Goal: Transaction & Acquisition: Purchase product/service

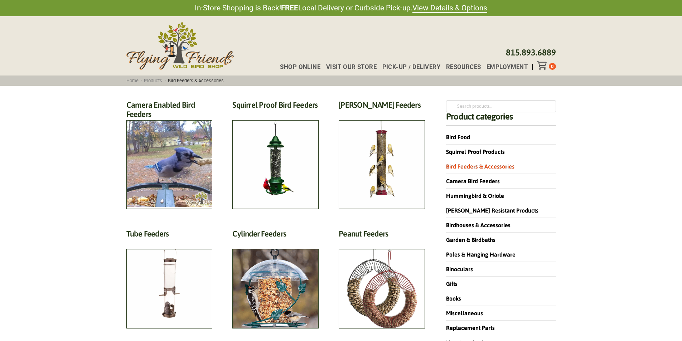
click at [189, 78] on span "Bird Feeders & Accessories" at bounding box center [196, 80] width 61 height 5
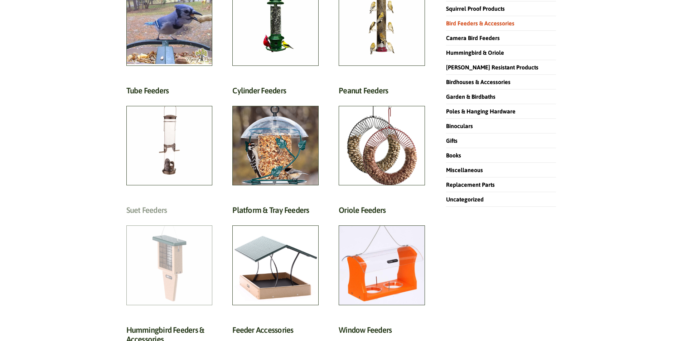
scroll to position [72, 0]
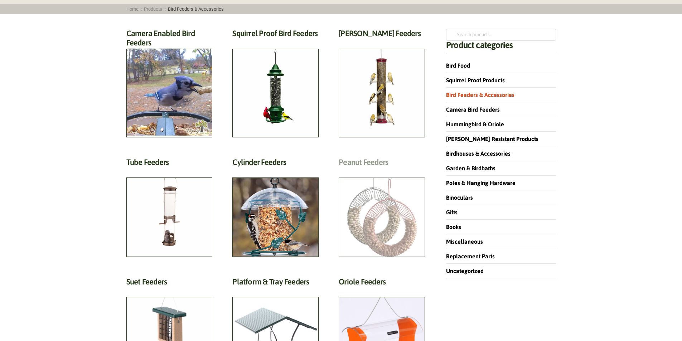
click at [403, 171] on h2 "Peanut Feeders (10)" at bounding box center [382, 164] width 86 height 13
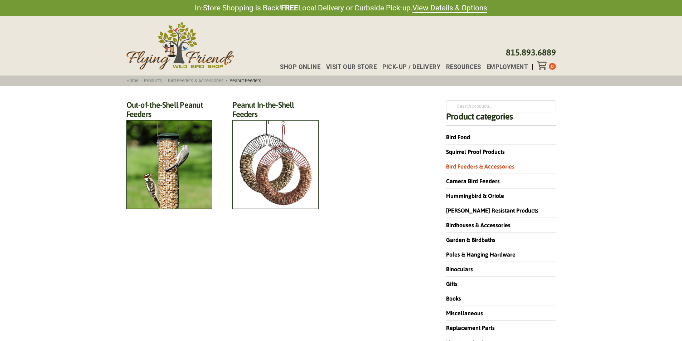
scroll to position [36, 0]
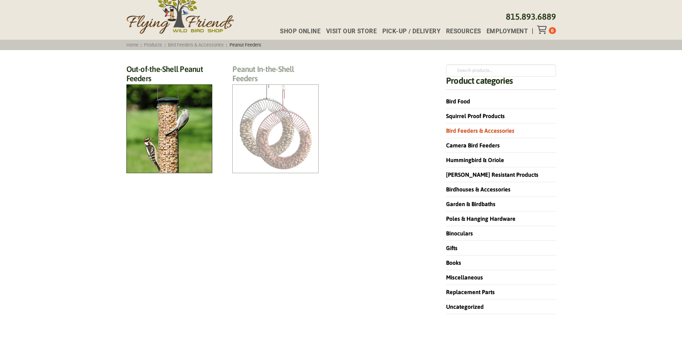
click at [270, 87] on h2 "Peanut In-the-Shell Feeders (4)" at bounding box center [275, 75] width 86 height 23
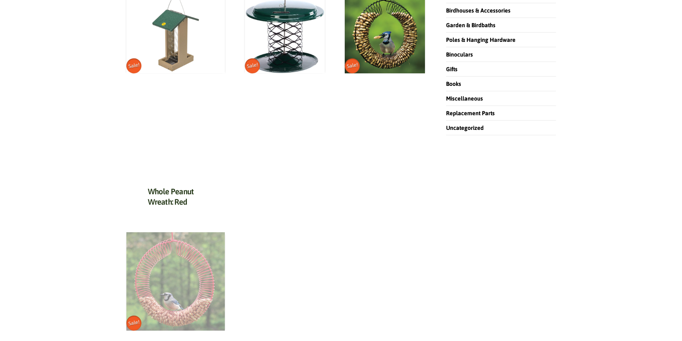
scroll to position [358, 0]
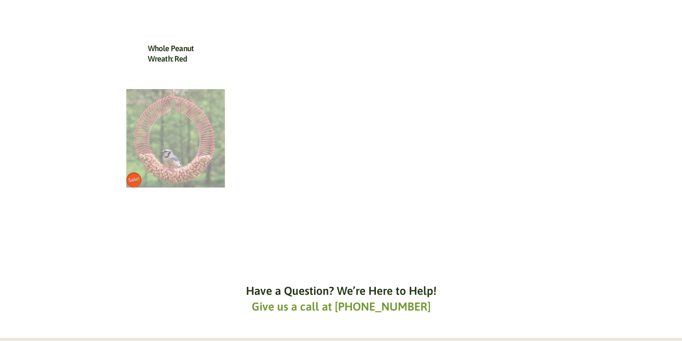
click at [177, 163] on img at bounding box center [175, 138] width 98 height 98
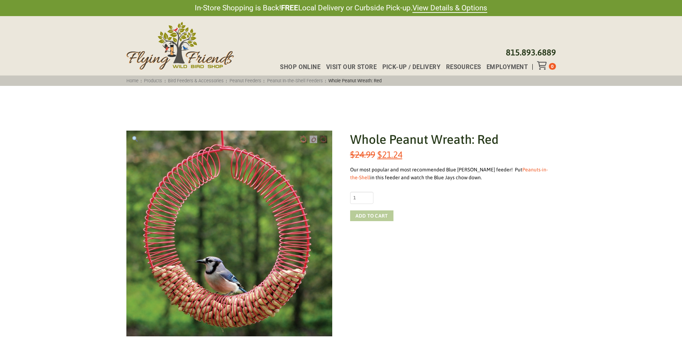
click at [377, 216] on button "Add to cart" at bounding box center [371, 216] width 43 height 11
click at [544, 62] on icon "Toggle Off Canvas Content" at bounding box center [541, 65] width 9 height 9
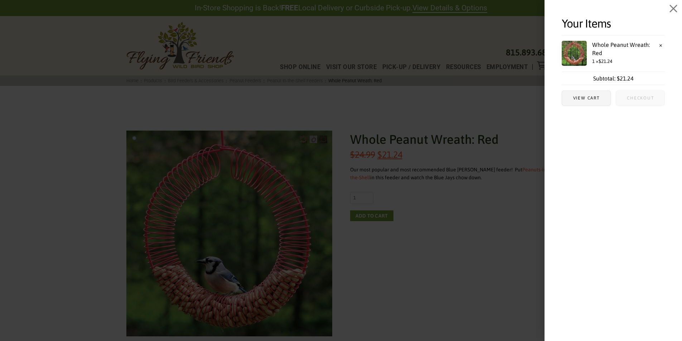
click at [633, 98] on span "Checkout" at bounding box center [640, 98] width 27 height 4
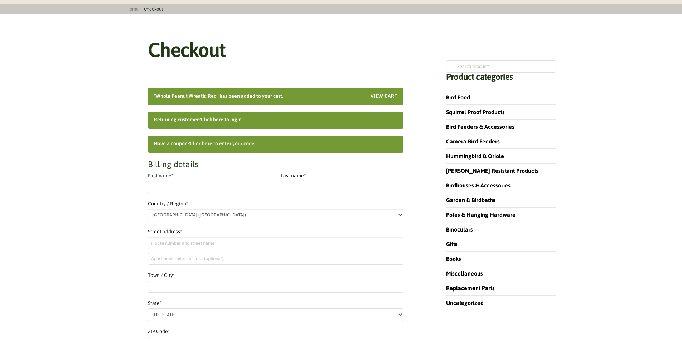
scroll to position [107, 0]
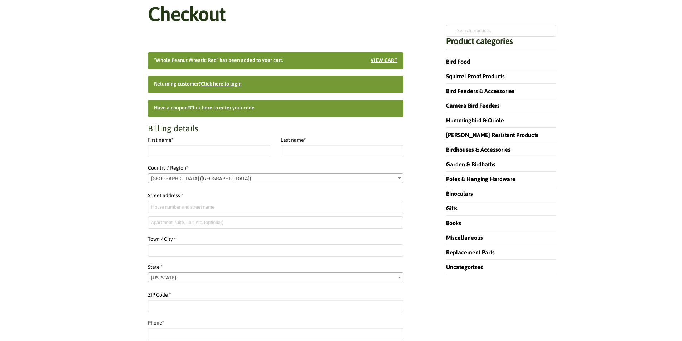
select select "IL"
click at [176, 149] on input "First name *" at bounding box center [209, 151] width 123 height 12
click at [187, 151] on input "First name *" at bounding box center [209, 151] width 123 height 12
click at [185, 154] on input "First name *" at bounding box center [209, 151] width 123 height 12
type input "[PERSON_NAME]"
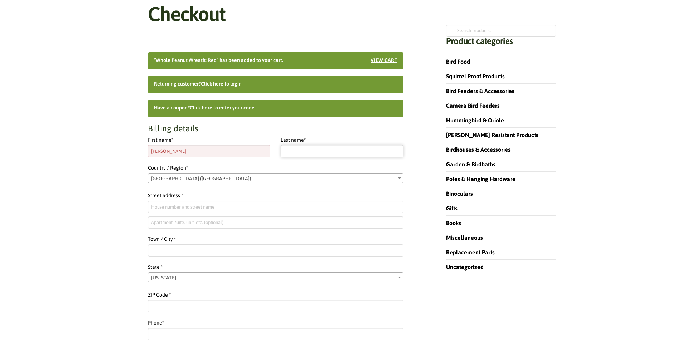
type input "[PERSON_NAME]"
type input "[STREET_ADDRESS][PERSON_NAME]"
type input "[PERSON_NAME]"
select select "[GEOGRAPHIC_DATA]"
type input "75082"
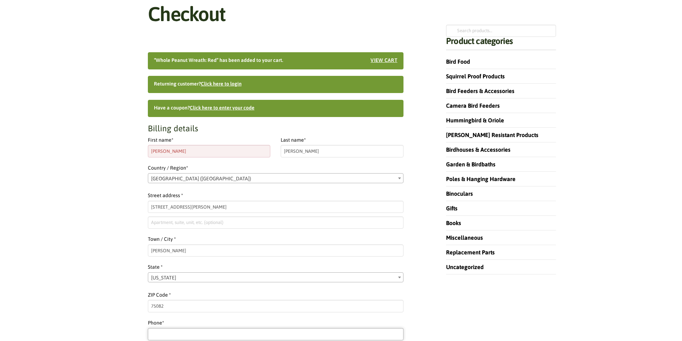
type input "12145334312"
type input "[EMAIL_ADDRESS][DOMAIN_NAME]"
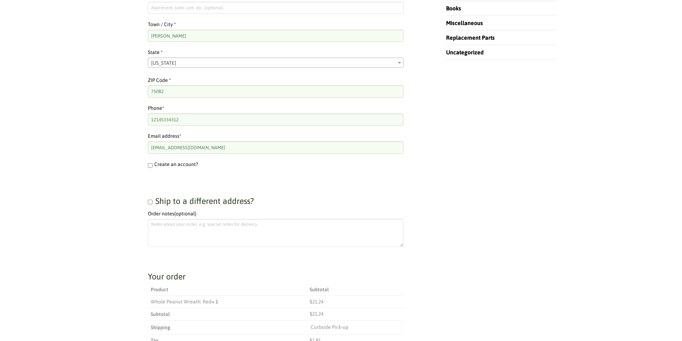
scroll to position [430, 0]
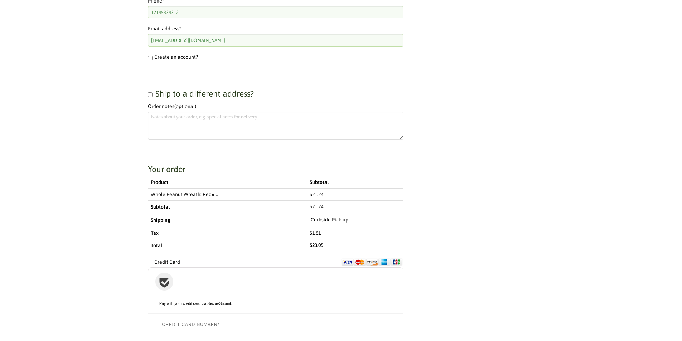
click at [150, 95] on input "Ship to a different address?" at bounding box center [150, 94] width 5 height 5
checkbox input "true"
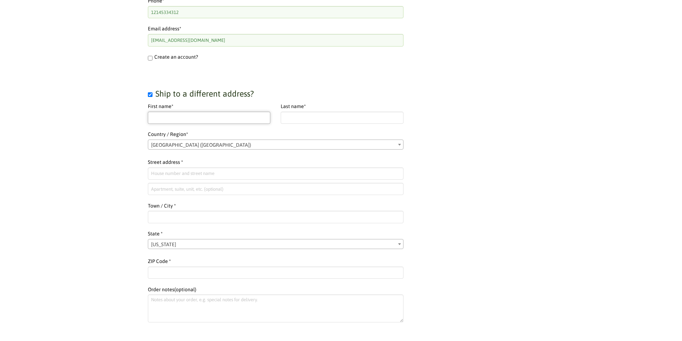
click at [184, 118] on input "First name *" at bounding box center [209, 118] width 123 height 12
type input "[PERSON_NAME]"
type input "[STREET_ADDRESS][PERSON_NAME]"
type input "[PERSON_NAME][GEOGRAPHIC_DATA]"
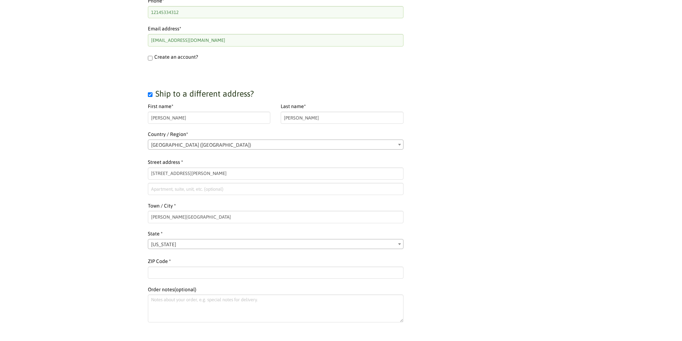
select select "NY"
type input "12065"
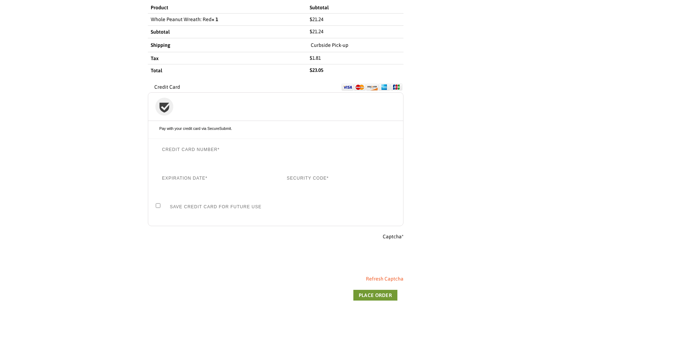
scroll to position [859, 0]
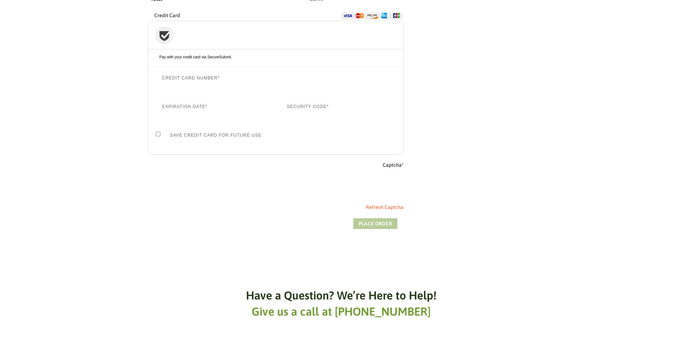
click at [367, 222] on button "Place order" at bounding box center [375, 223] width 44 height 11
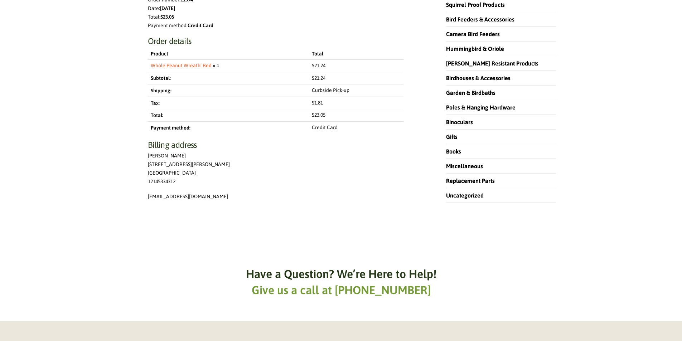
scroll to position [72, 0]
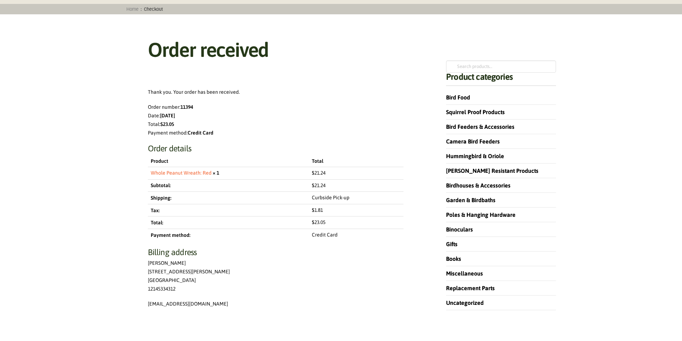
click at [187, 105] on strong "11394" at bounding box center [186, 107] width 13 height 6
